Goal: Task Accomplishment & Management: Use online tool/utility

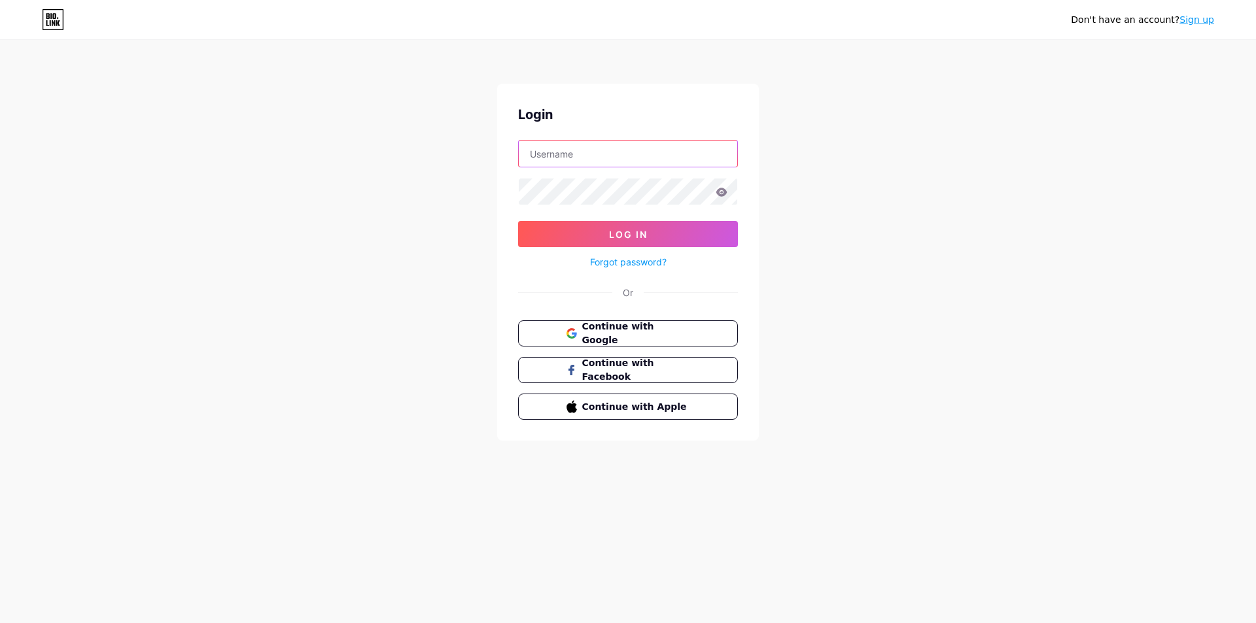
click at [585, 160] on input "text" at bounding box center [628, 154] width 218 height 26
click at [419, 248] on div "Don't have an account? Sign up Login Log In Forgot password? Or Continue with G…" at bounding box center [628, 241] width 1256 height 483
click at [453, 345] on div "Don't have an account? Sign up Login Log In Forgot password? Or Continue with G…" at bounding box center [628, 241] width 1256 height 483
click at [601, 171] on form "Log In Forgot password?" at bounding box center [628, 205] width 220 height 130
click at [597, 156] on input "text" at bounding box center [628, 154] width 218 height 26
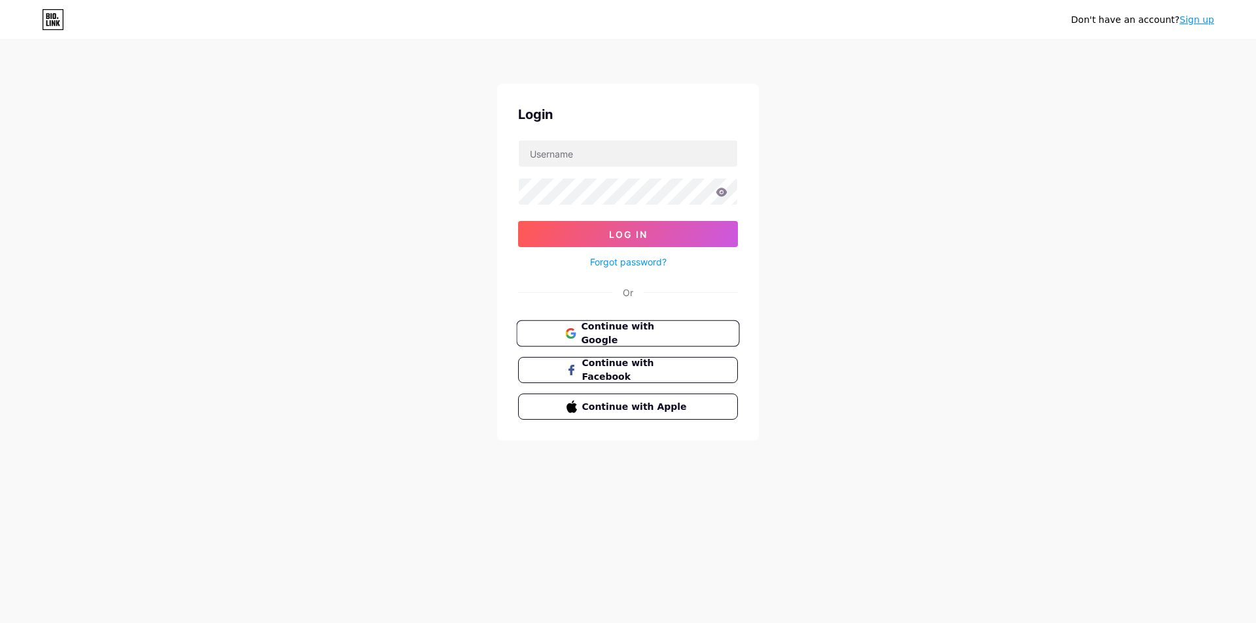
click at [628, 343] on button "Continue with Google" at bounding box center [627, 334] width 223 height 27
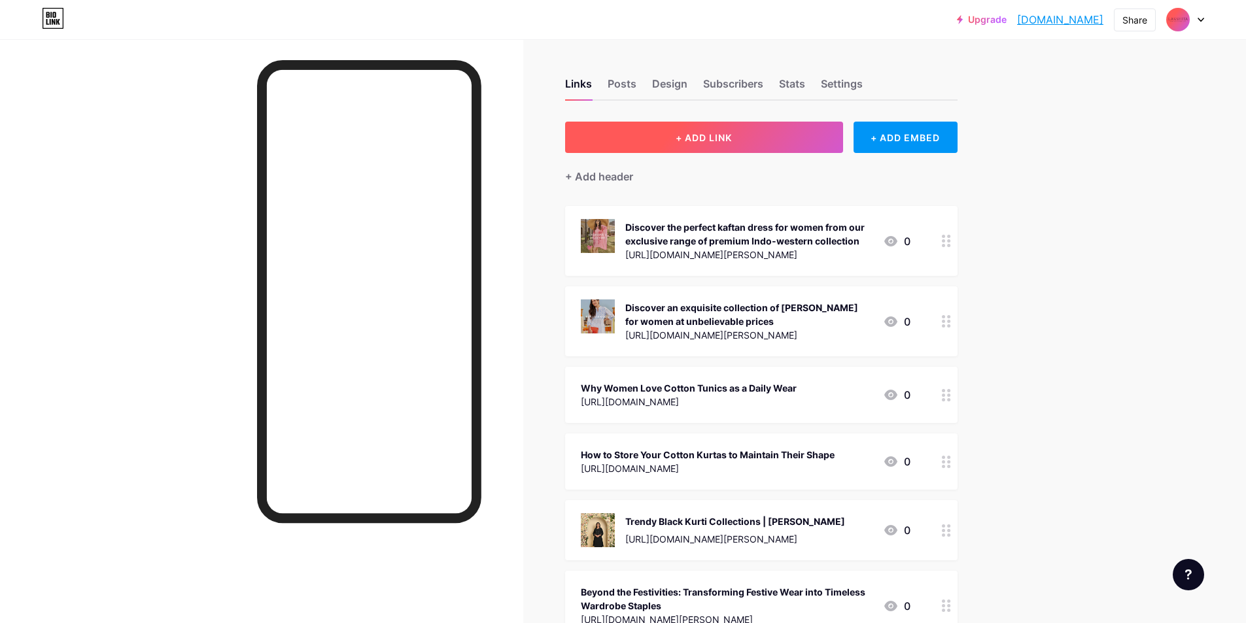
click at [716, 144] on button "+ ADD LINK" at bounding box center [704, 137] width 278 height 31
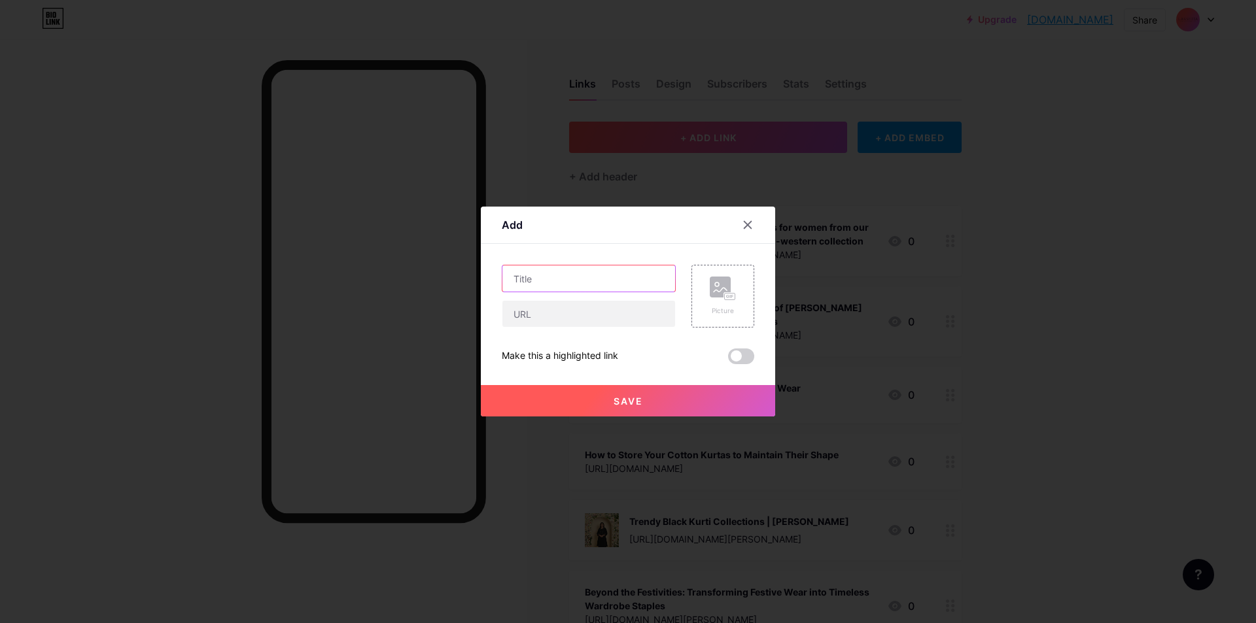
click at [547, 275] on input "text" at bounding box center [588, 279] width 173 height 26
paste input "5 Days of [DATE] Dressing: Ethnic Looks for Every Celebration"
type input "5 Days of [DATE] Dressing: Ethnic Looks for Every Celebration"
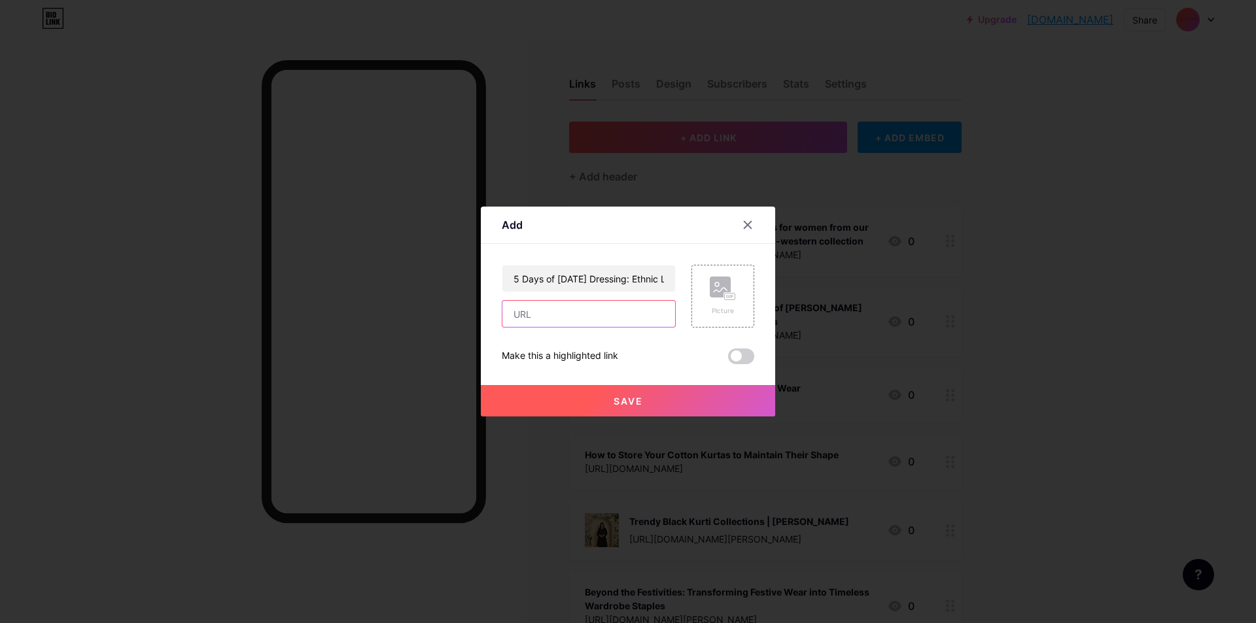
click at [543, 309] on input "text" at bounding box center [588, 314] width 173 height 26
paste input "[URL][DOMAIN_NAME][PERSON_NAME][DATE]"
type input "[URL][DOMAIN_NAME][PERSON_NAME][DATE]"
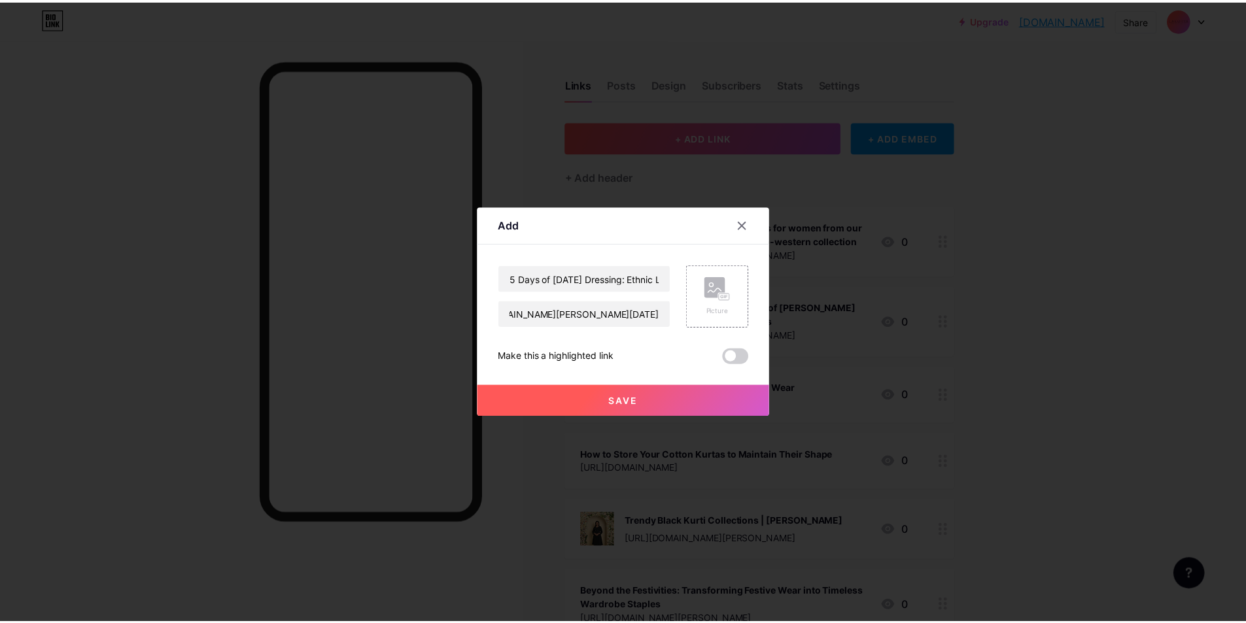
scroll to position [0, 0]
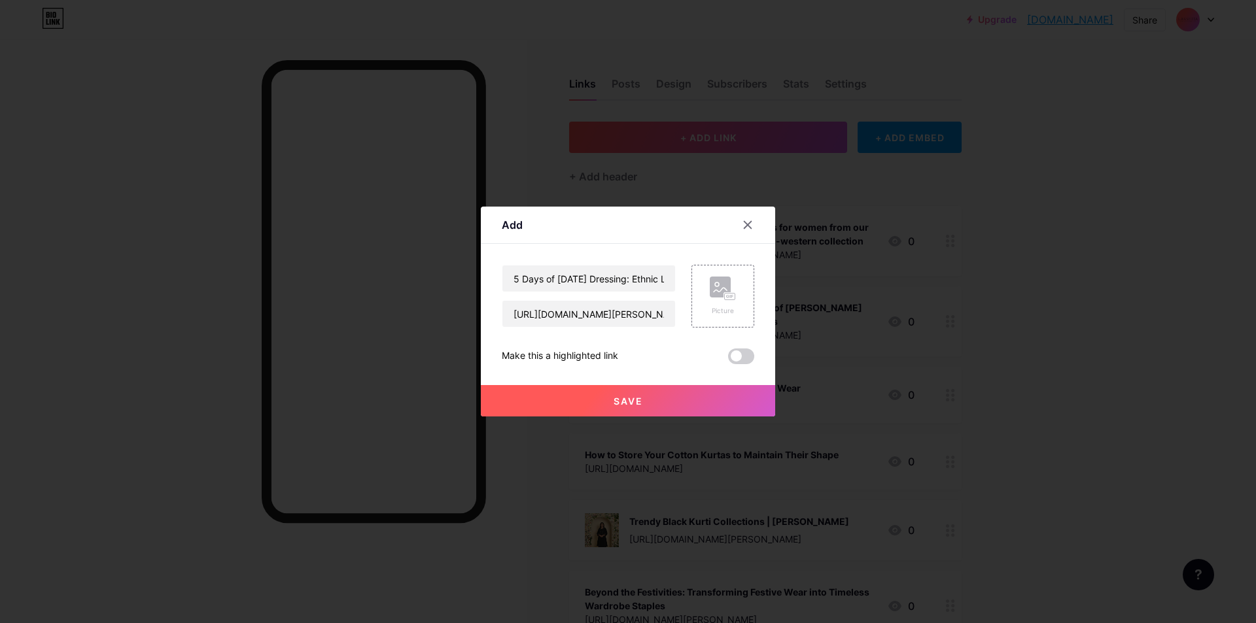
click at [570, 402] on button "Save" at bounding box center [628, 400] width 294 height 31
